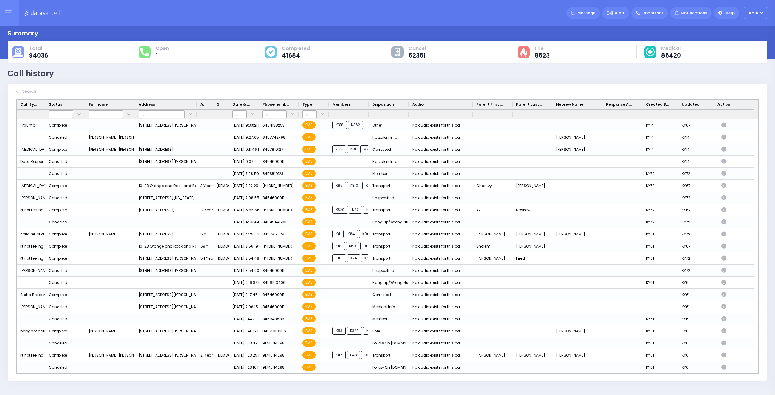
scroll to position [48, 0]
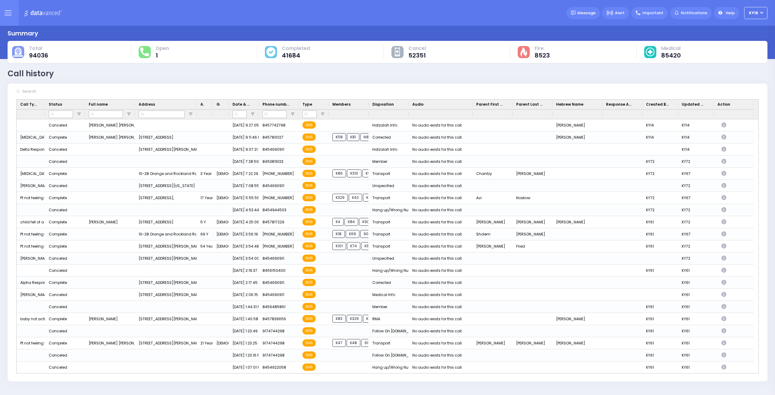
click at [759, 370] on div "Drag here to set row groups Drag here to set column labels Call Type Status Ful…" at bounding box center [388, 240] width 760 height 282
click at [760, 370] on div "Drag here to set row groups Drag here to set column labels Call Type Status Ful…" at bounding box center [388, 240] width 760 height 282
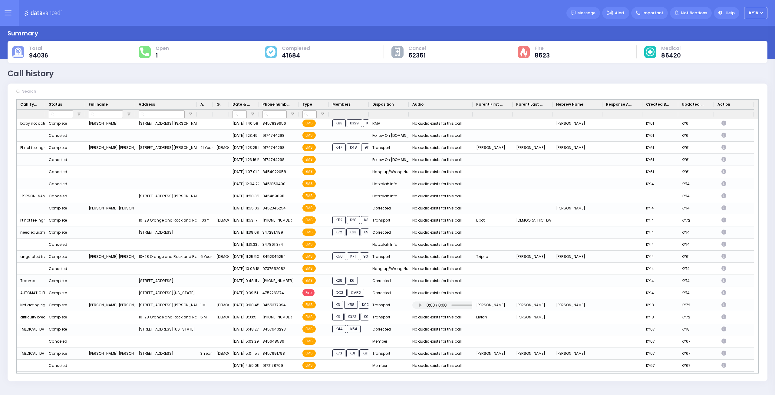
scroll to position [246, 0]
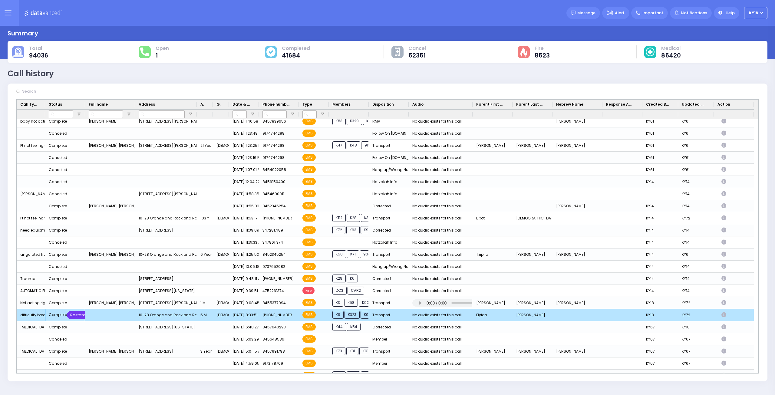
click at [77, 315] on div "Restore" at bounding box center [78, 315] width 22 height 8
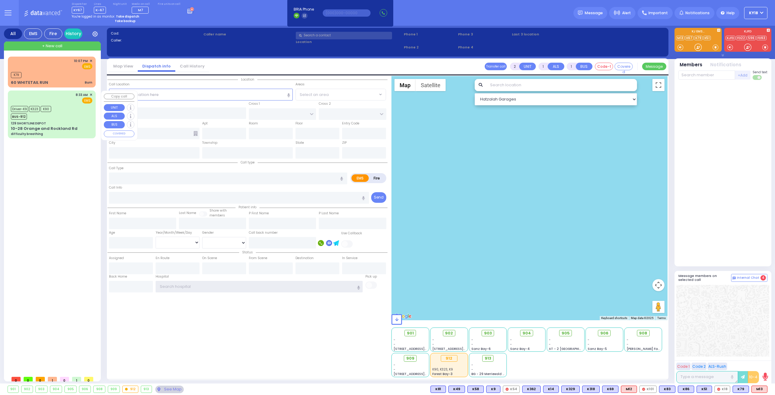
type input "ky18"
click at [69, 117] on div "Driver-K9 K323 K90 BUS-912" at bounding box center [51, 111] width 81 height 15
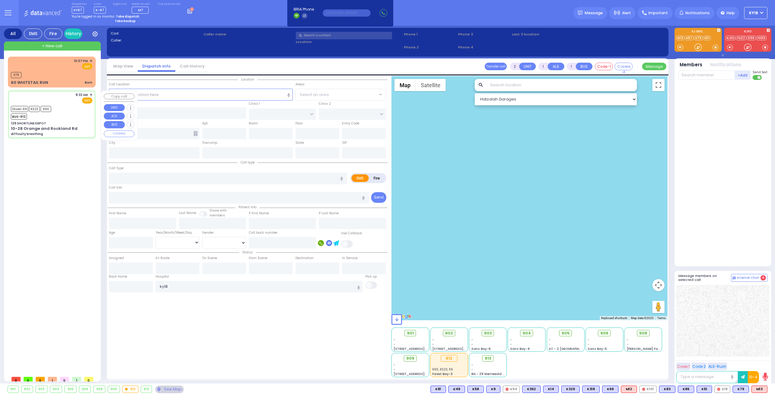
type input "6"
select select
type input "difficulty breathing"
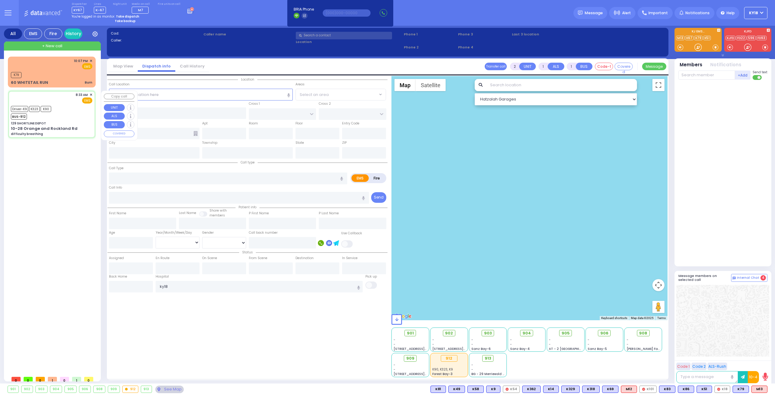
radio input "true"
type input "Elyiah"
type input "Rubin"
type input "5"
select select "Month"
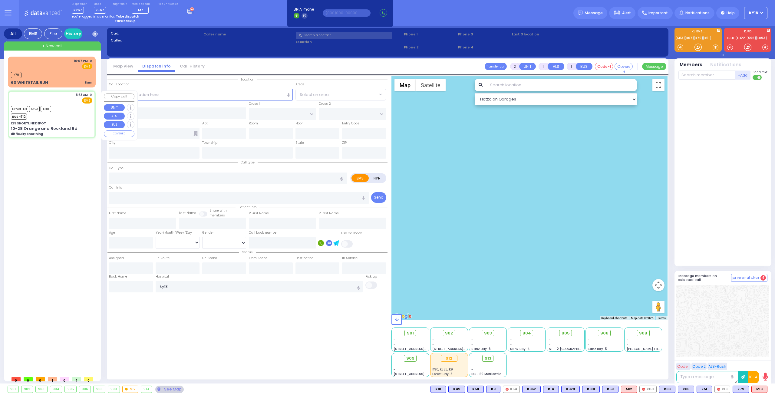
select select "[DEMOGRAPHIC_DATA]"
type input "08:33"
type input "08:34"
type input "08:50"
type input "08:55"
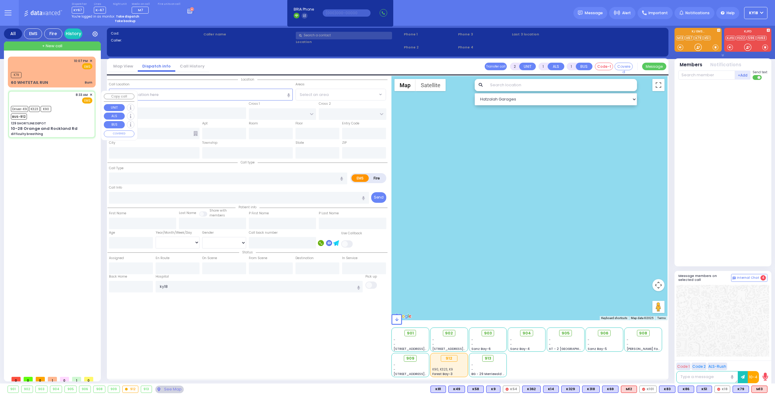
type input "09:52"
type input "09:55"
type input "Westchester Medical Center-Woods Road"
select select "Hatzalah Garages"
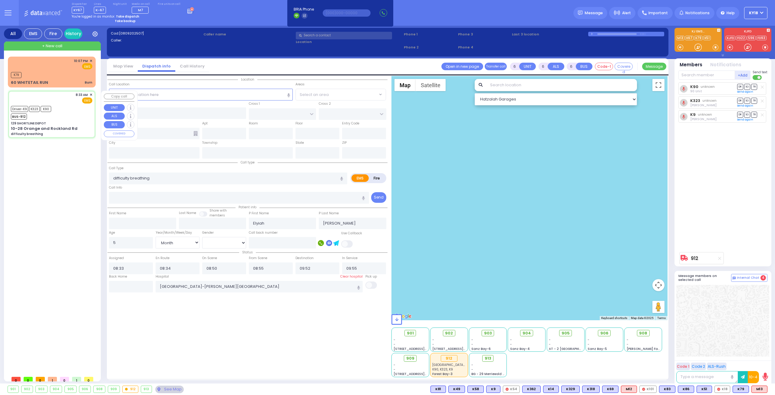
type input "129 SHORTLINE DEPOT"
type input "10-28 Orange and Rockland Rd"
type input "Monroe"
type input "[US_STATE]"
type input "10950"
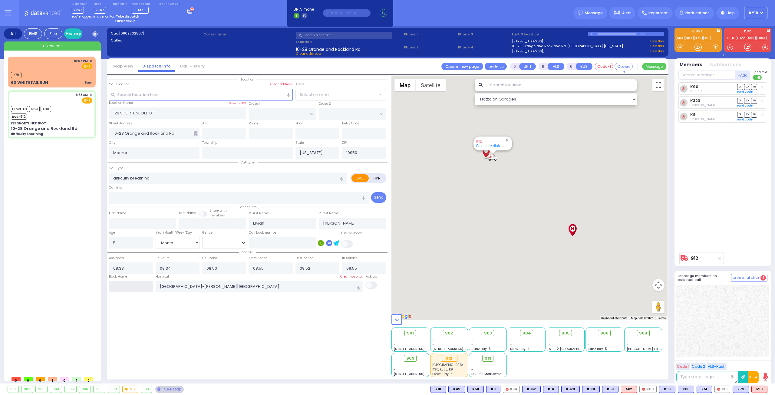
click at [126, 288] on input "text" at bounding box center [131, 287] width 44 height 12
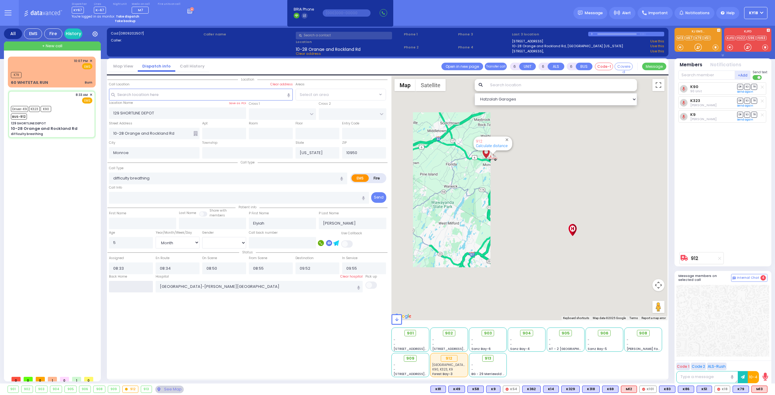
click at [126, 288] on input "text" at bounding box center [131, 287] width 44 height 12
type input "22:17"
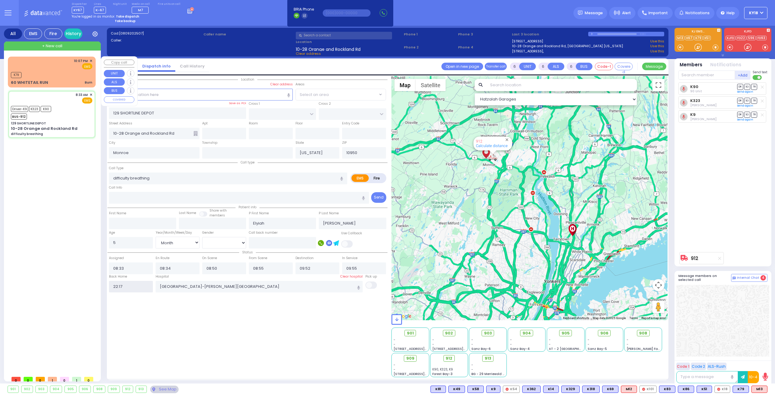
select select
radio input "true"
select select
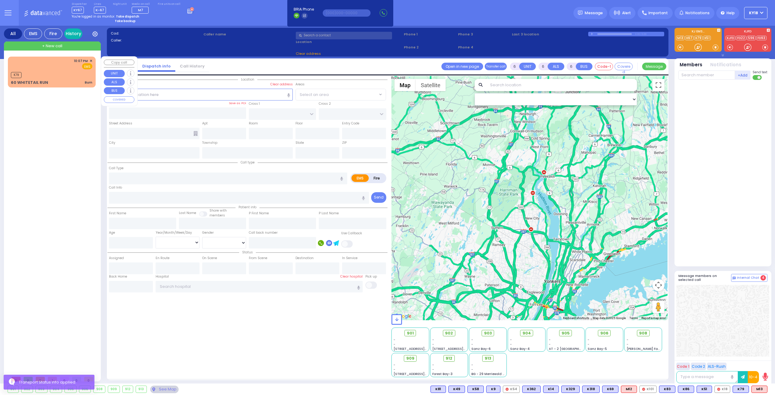
click at [77, 33] on link "History" at bounding box center [73, 33] width 18 height 11
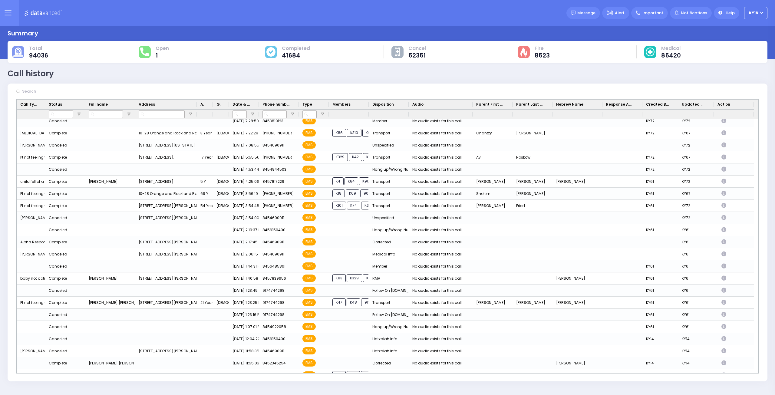
scroll to position [117, 0]
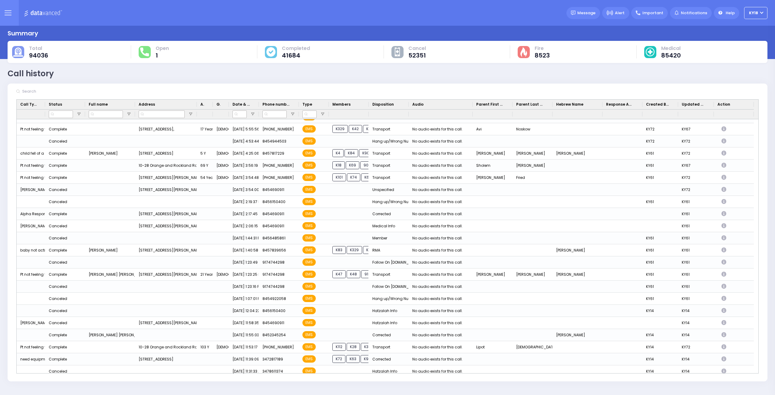
click at [759, 368] on div "Drag here to set row groups Drag here to set column labels Call Type Status Ful…" at bounding box center [388, 240] width 760 height 282
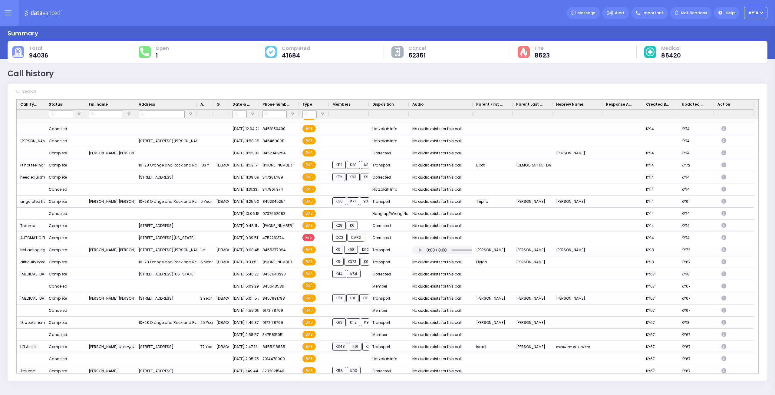
scroll to position [311, 0]
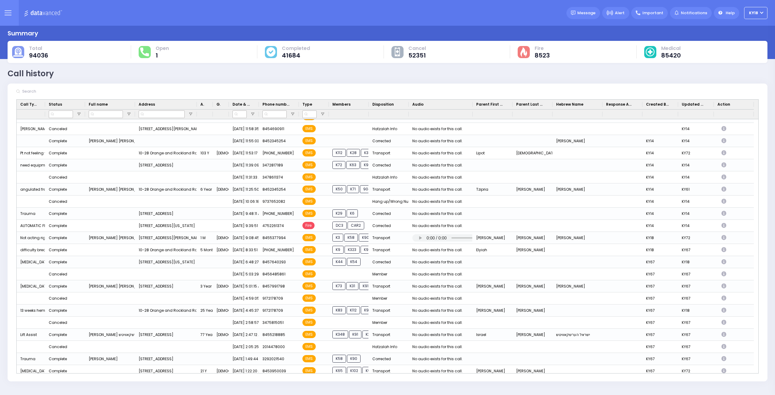
click at [759, 370] on div "Drag here to set row groups Drag here to set column labels Call Type Status Ful…" at bounding box center [388, 240] width 760 height 282
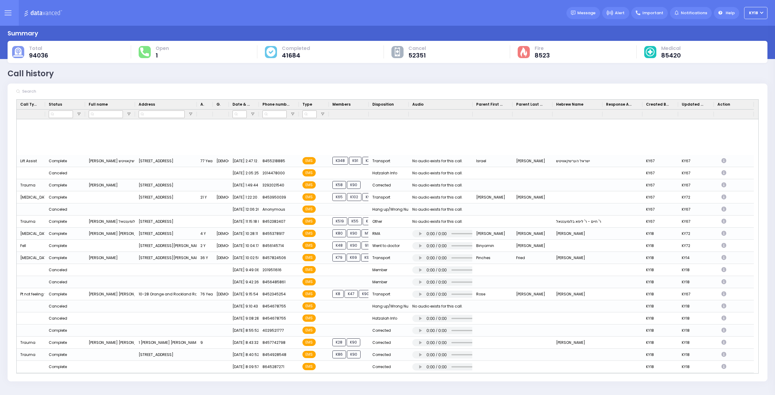
scroll to position [550, 0]
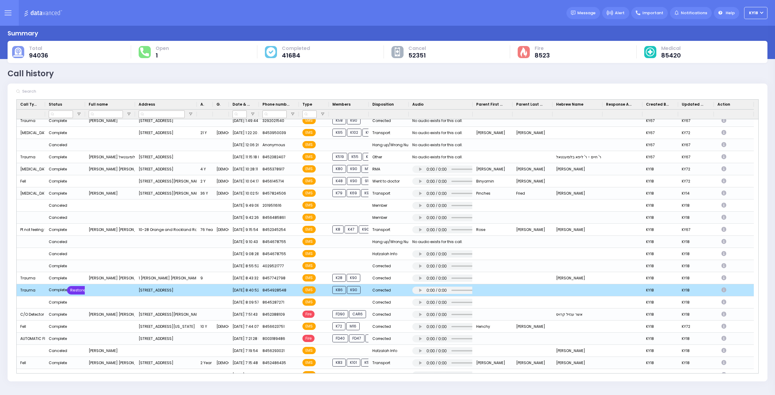
click at [79, 292] on div "Restore" at bounding box center [78, 290] width 22 height 8
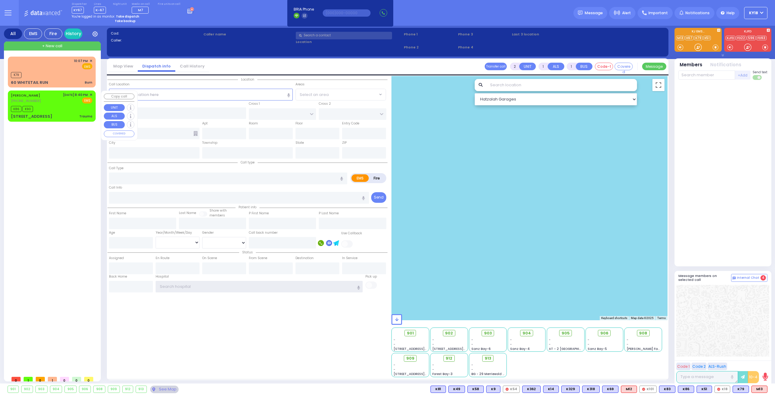
type input "ky18"
click at [53, 109] on div "K86 K90" at bounding box center [51, 108] width 81 height 8
type input "0"
select select
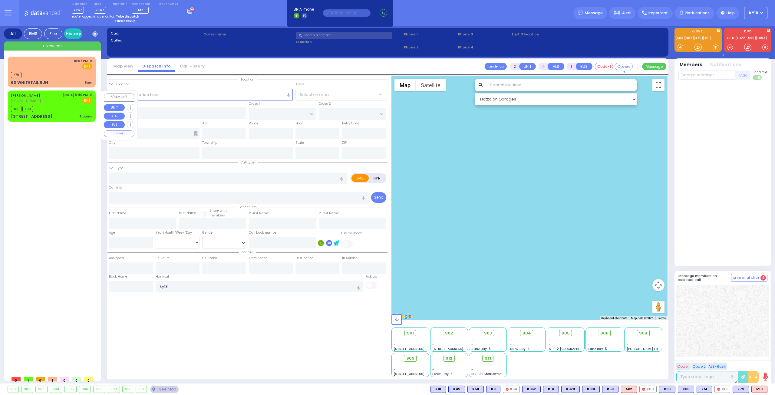
type input "Trauma"
radio input "true"
select select
type input "20:40"
type input "20:44"
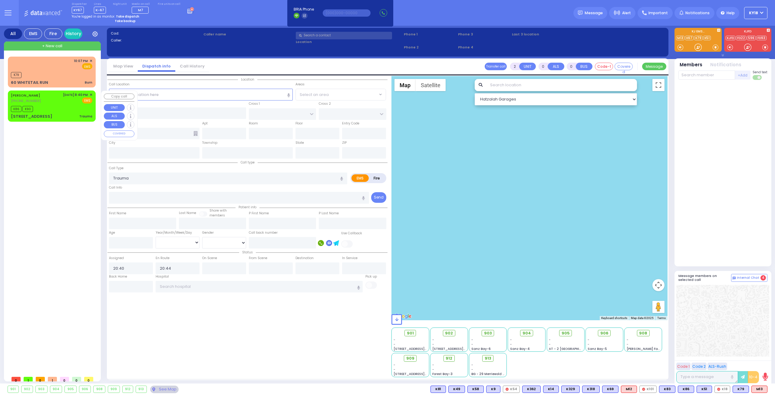
select select "Hatzalah Garages"
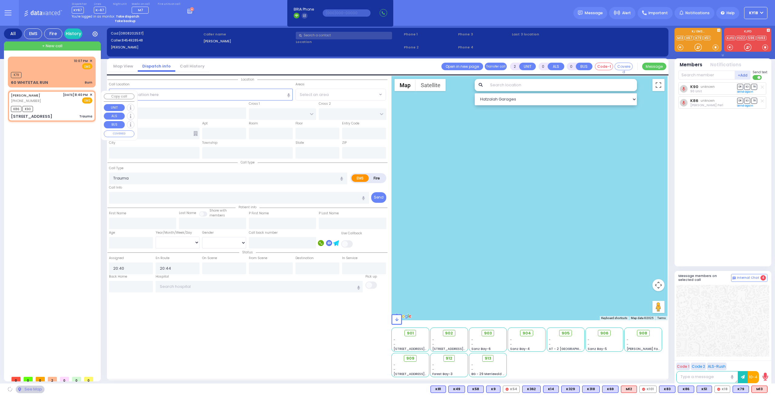
select select
radio input "true"
select select
select select "Hatzalah Garages"
type input "WINDMILL COURT"
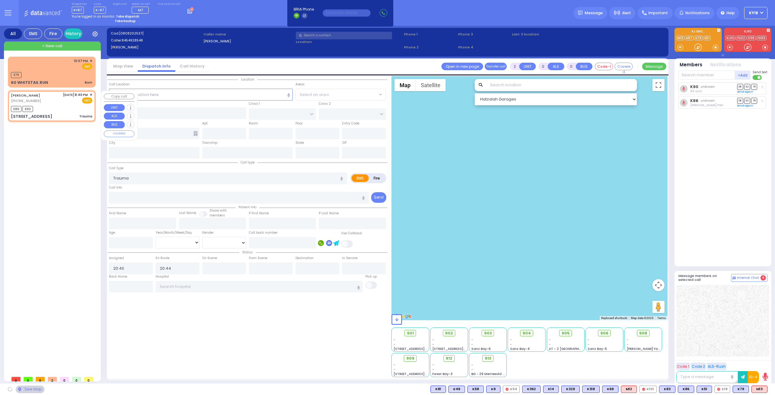
type input "[STREET_ADDRESS]"
type input "Monroe"
type input "[US_STATE]"
type input "10950"
click at [705, 74] on input "text" at bounding box center [707, 75] width 57 height 9
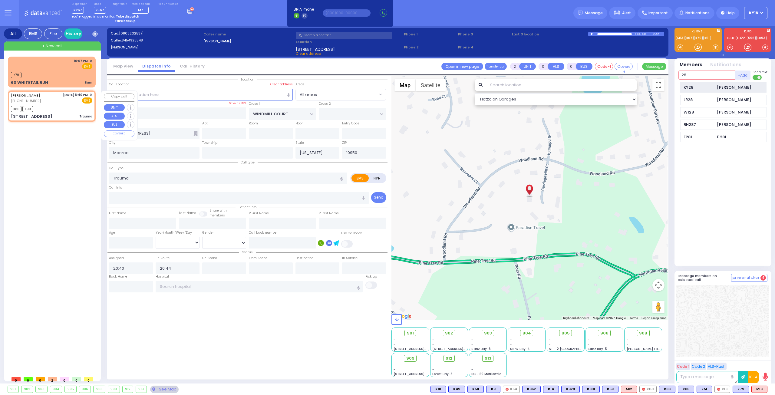
type input "28"
click at [699, 86] on div "KY28" at bounding box center [699, 87] width 30 height 6
select select
radio input "true"
select select
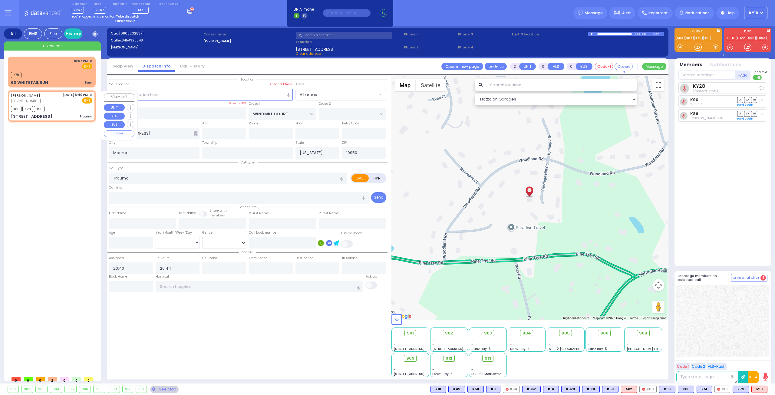
select select "Hatzalah Garages"
click at [93, 95] on div "[PERSON_NAME] [PHONE_NUMBER] [DATE] 8:40 PM ✕ EMS K86 K28 K90" at bounding box center [51, 105] width 85 height 29
select select
radio input "true"
select select
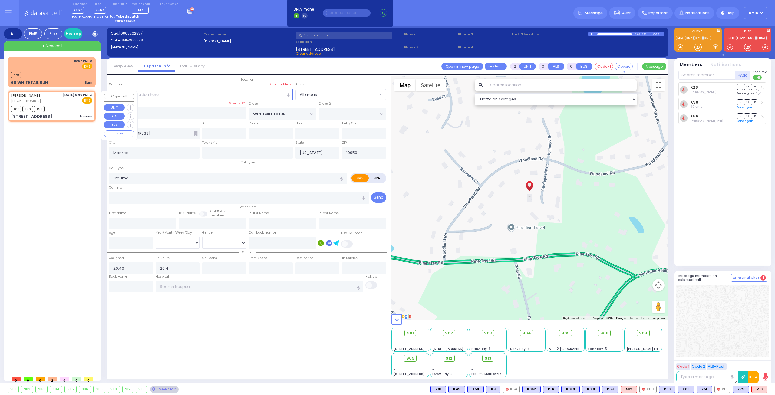
select select "Hatzalah Garages"
click at [91, 95] on span "✕" at bounding box center [91, 94] width 3 height 5
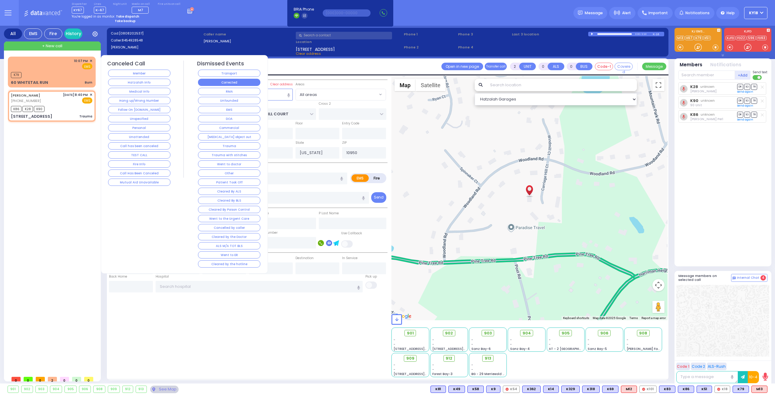
click at [252, 81] on button "Corrected" at bounding box center [229, 82] width 62 height 7
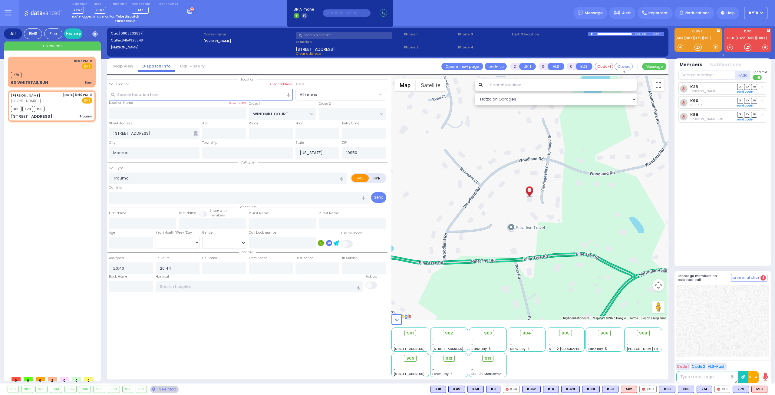
select select
radio input "true"
select select
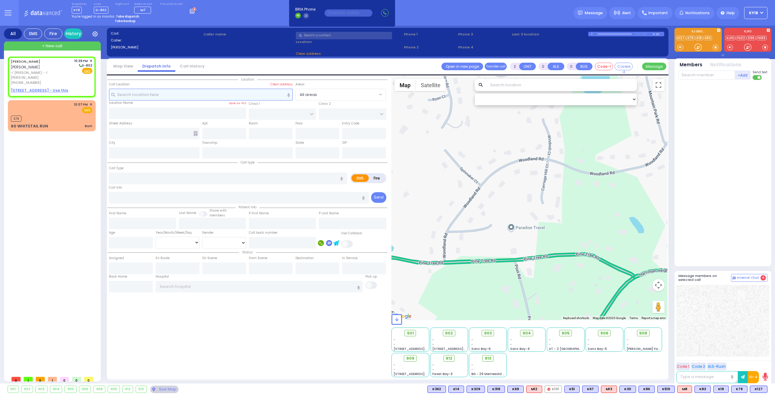
type input "1"
select select
radio input "true"
type input "[PERSON_NAME]"
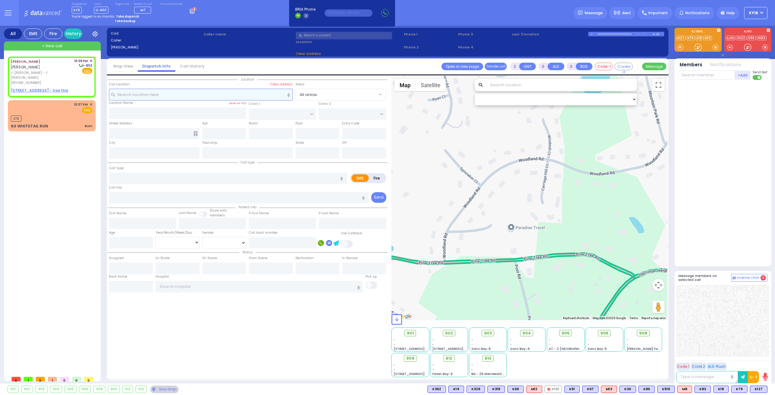
type input "[PERSON_NAME]"
select select
type input "22:39"
select select "Hatzalah Garages"
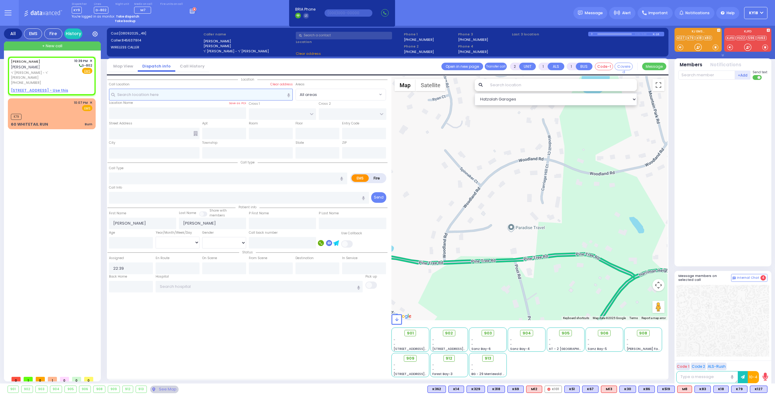
select select
radio input "true"
select select
select select "Hatzalah Garages"
select select
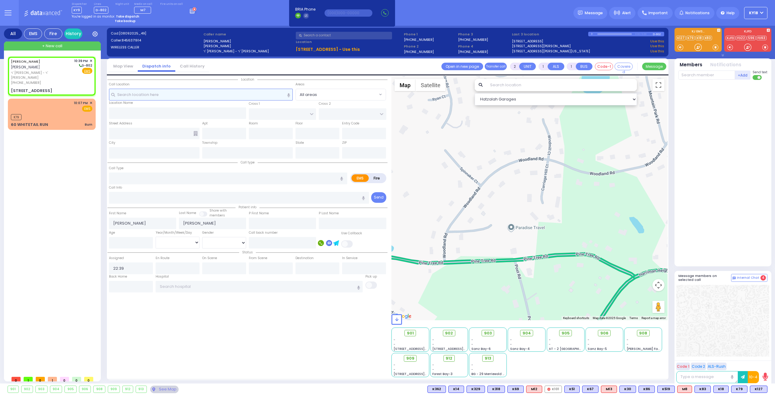
radio input "true"
select select
select select "Hatzalah Garages"
type input "SCHUNNEMUNK RD"
type input "8 LIZENSK BLVD"
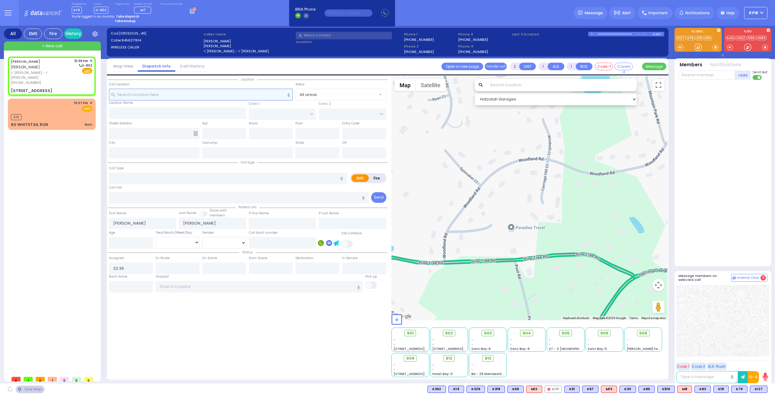
type input "302"
type input "[PERSON_NAME]"
type input "[US_STATE]"
type input "10950"
select select "[GEOGRAPHIC_DATA]"
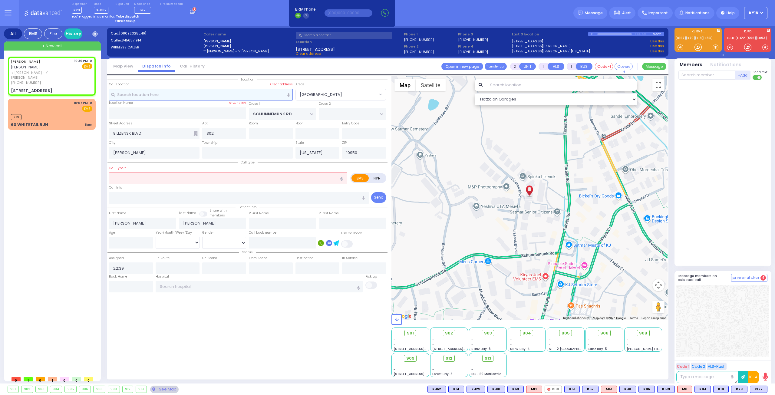
select select
radio input "true"
select select
select select "Hatzalah Garages"
select select "[GEOGRAPHIC_DATA]"
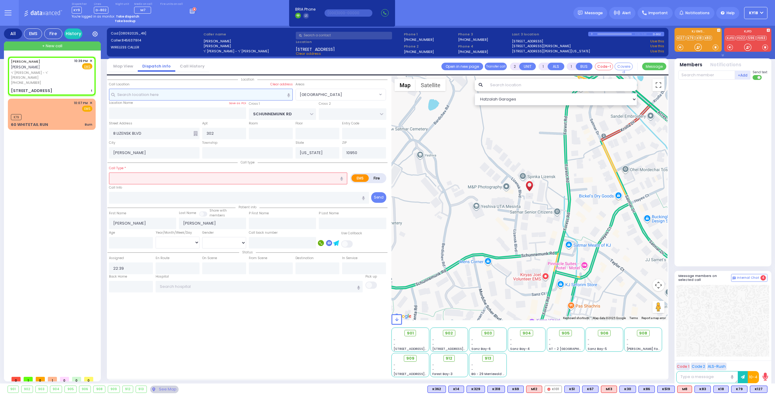
select select
type input "t"
radio input "true"
select select
select select "Hatzalah Garages"
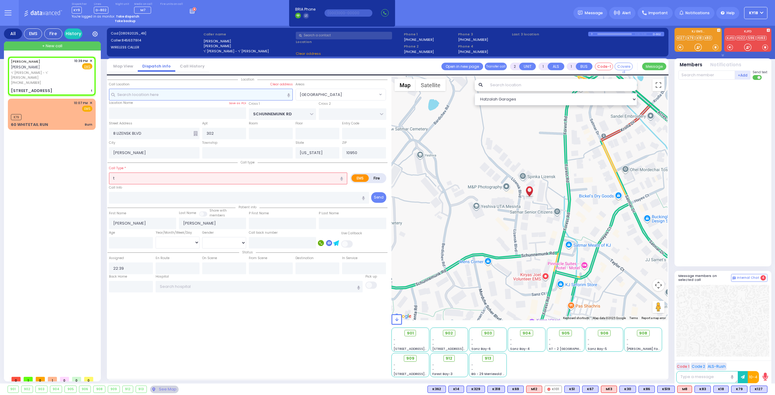
select select "[GEOGRAPHIC_DATA]"
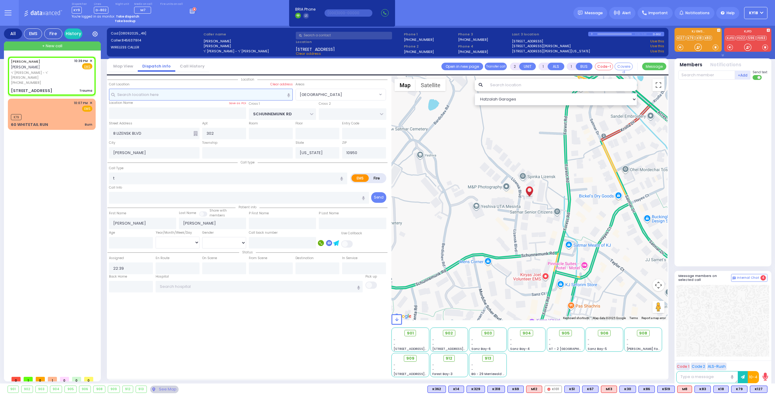
type input "0"
select select
type input "Trauma"
radio input "true"
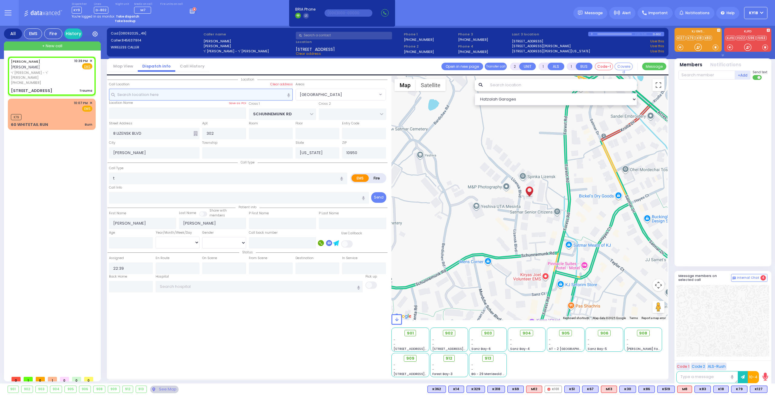
select select
select select "Hatzalah Garages"
select select "[GEOGRAPHIC_DATA]"
select select
radio input "true"
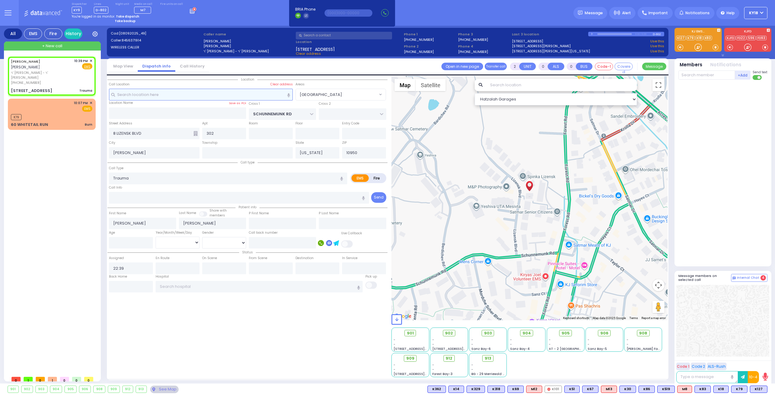
select select
select select "Hatzalah Garages"
select select "[GEOGRAPHIC_DATA]"
select select
radio input "true"
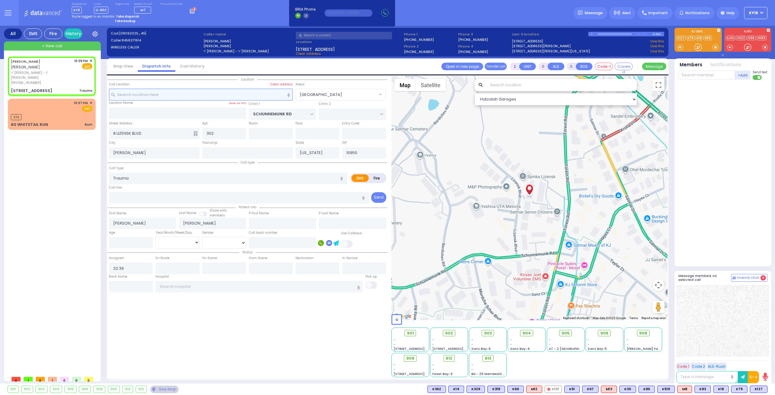
type input "4"
select select "Year"
select select "Hatzalah Garages"
select select
radio input "true"
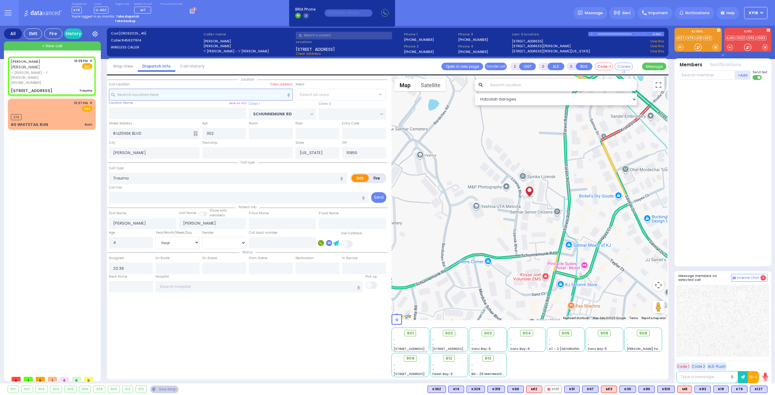
select select "Year"
select select "[DEMOGRAPHIC_DATA]"
select select "[GEOGRAPHIC_DATA]"
select select "Hatzalah Garages"
select select "[GEOGRAPHIC_DATA]"
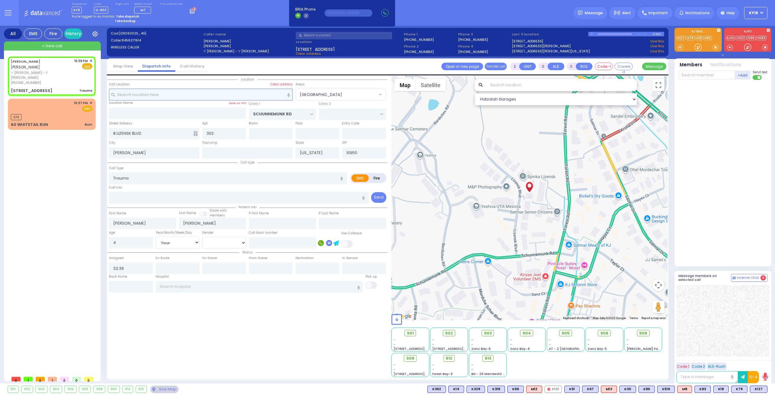
select select
radio input "true"
select select "Year"
select select "[DEMOGRAPHIC_DATA]"
select select "Hatzalah Garages"
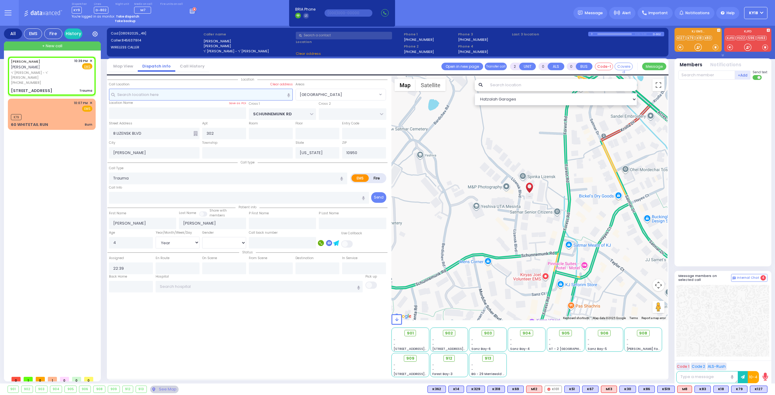
select select "[GEOGRAPHIC_DATA]"
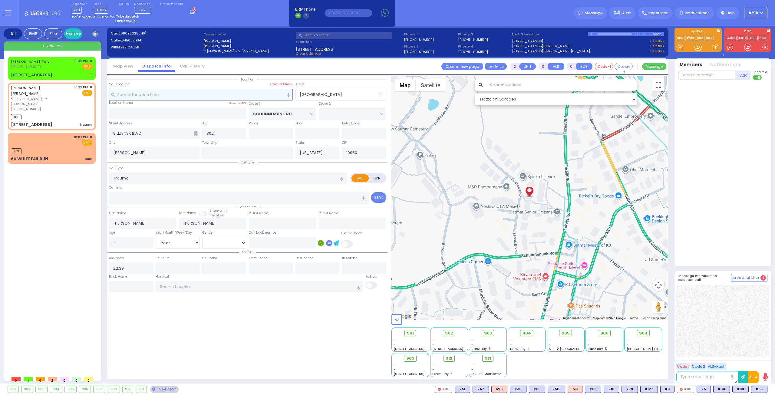
select select
radio input "true"
select select "Year"
select select "[DEMOGRAPHIC_DATA]"
type input "22:41"
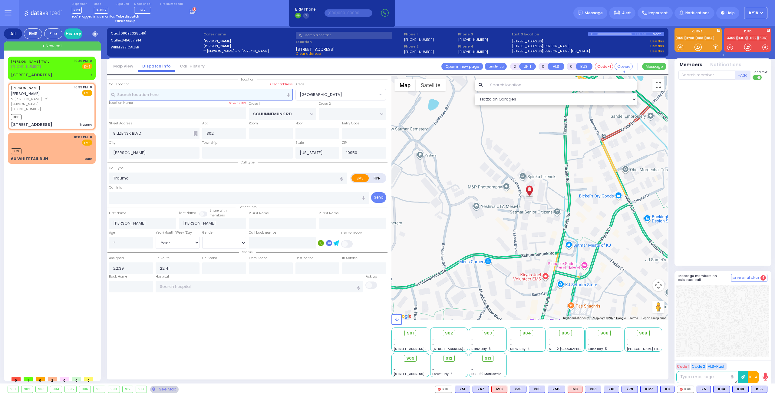
select select "Hatzalah Garages"
select select "[GEOGRAPHIC_DATA]"
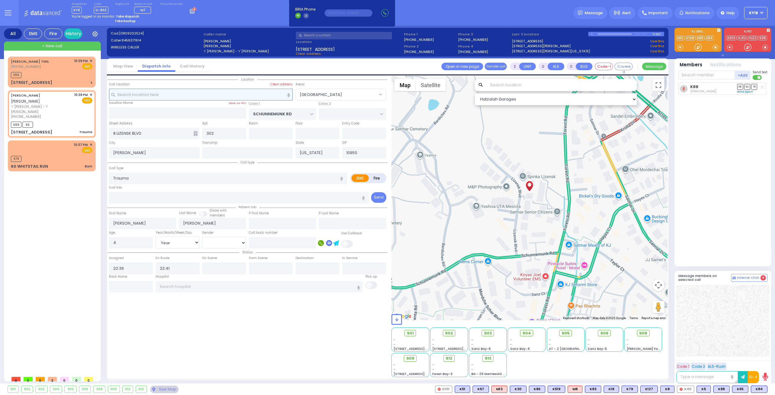
select select
radio input "true"
select select "Year"
select select "[DEMOGRAPHIC_DATA]"
select select "Hatzalah Garages"
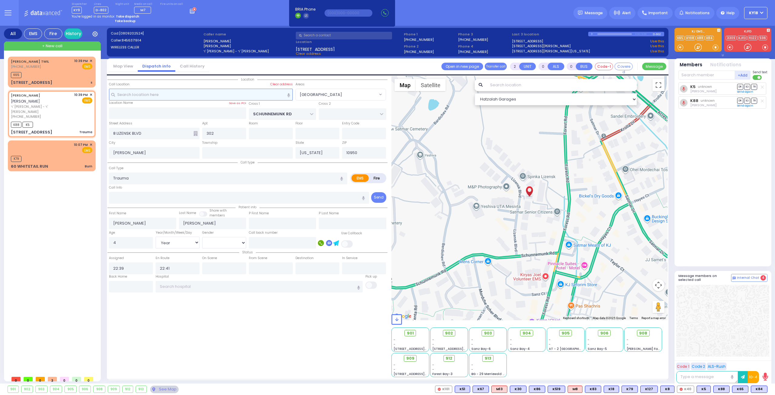
select select "[GEOGRAPHIC_DATA]"
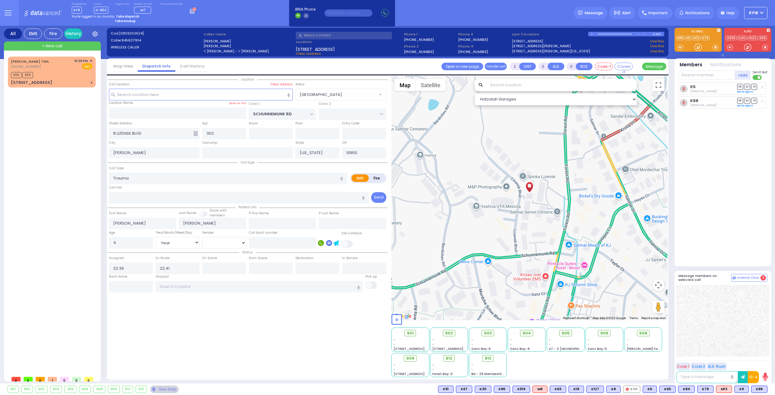
select select "[GEOGRAPHIC_DATA]"
select select "Year"
select select "[DEMOGRAPHIC_DATA]"
